Goal: Information Seeking & Learning: Find specific fact

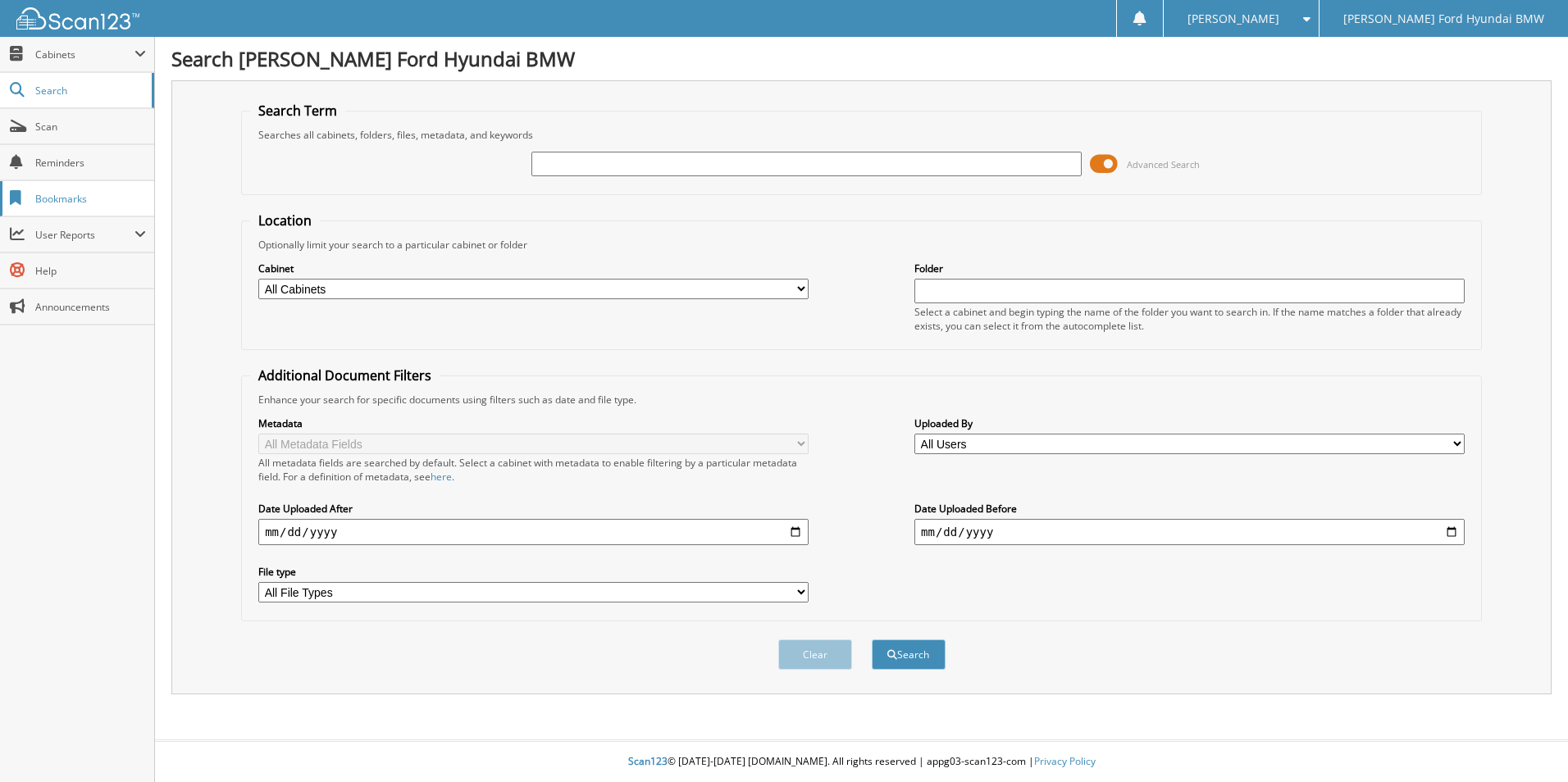
click at [66, 197] on span "Bookmarks" at bounding box center [90, 199] width 111 height 14
type input "9S41905"
click at [904, 662] on button "Search" at bounding box center [908, 655] width 73 height 31
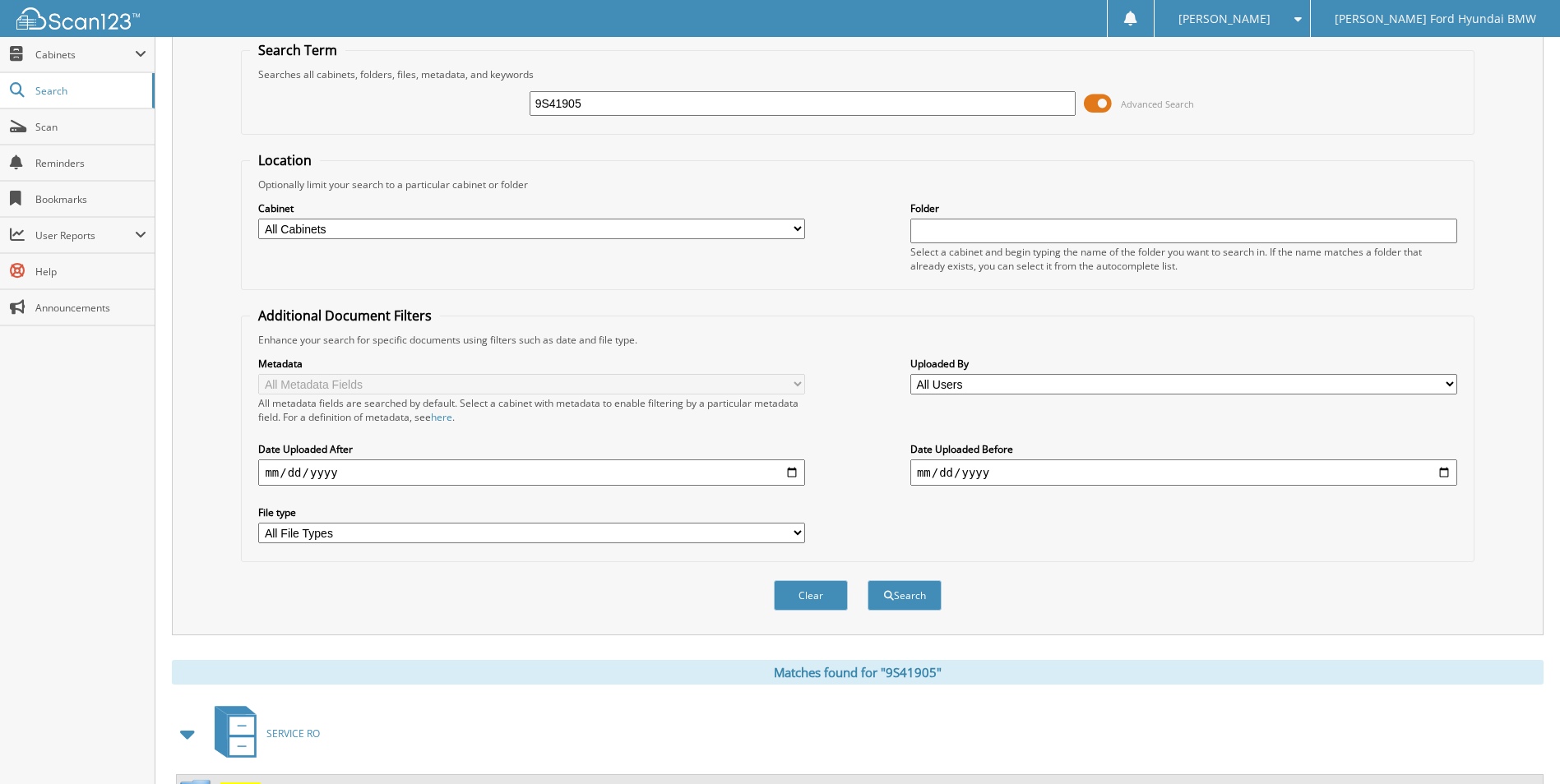
scroll to position [305, 0]
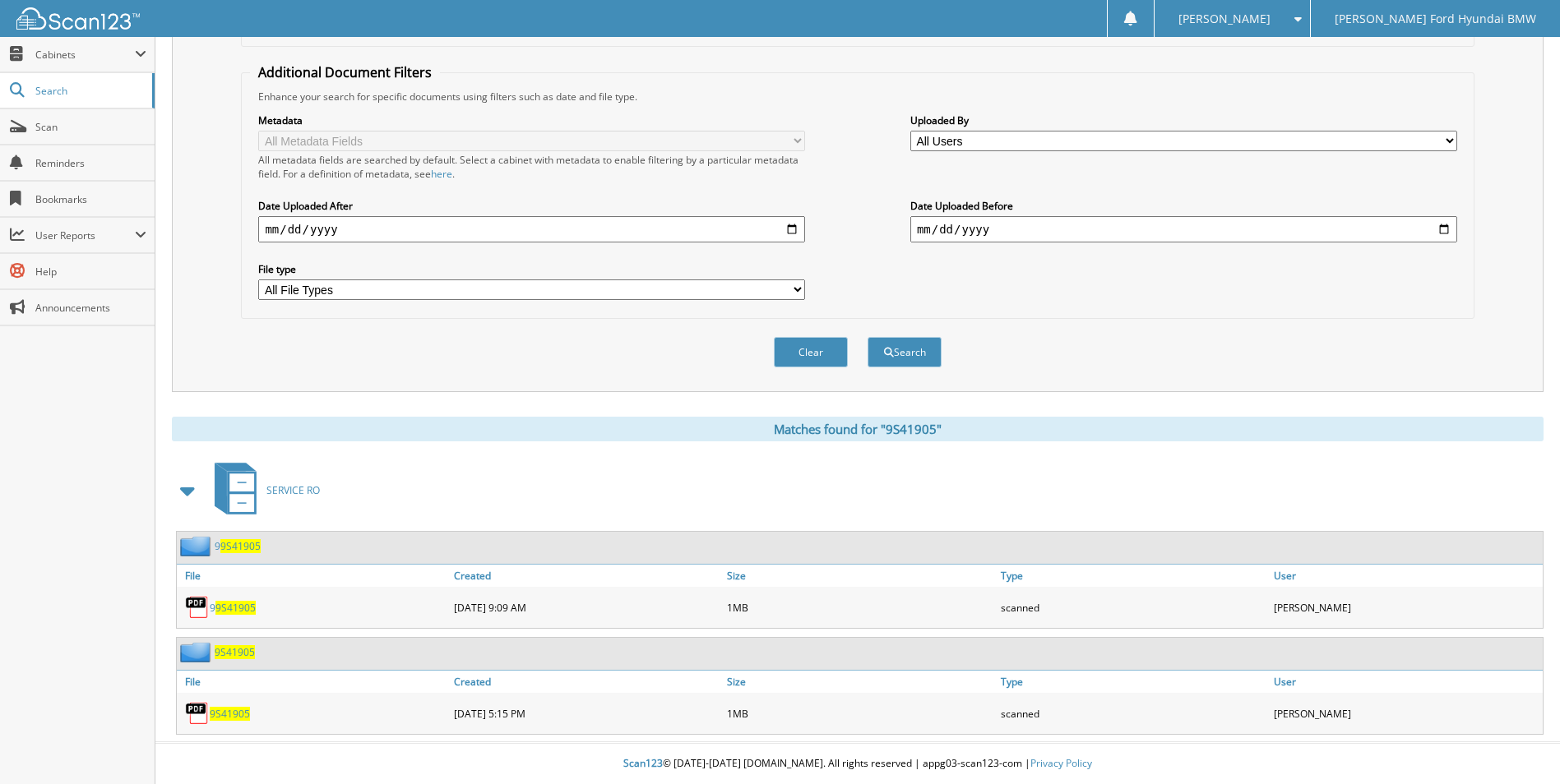
click at [224, 713] on span "9S41905" at bounding box center [229, 713] width 40 height 14
